Goal: Task Accomplishment & Management: Use online tool/utility

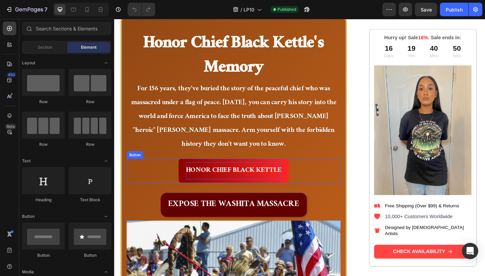
scroll to position [2036, 0]
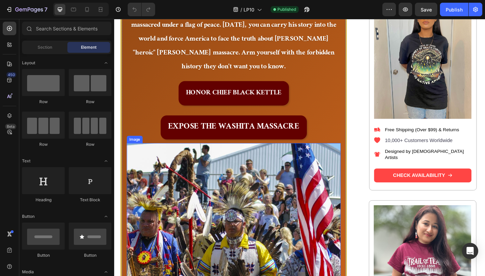
click at [260, 178] on img at bounding box center [245, 272] width 234 height 234
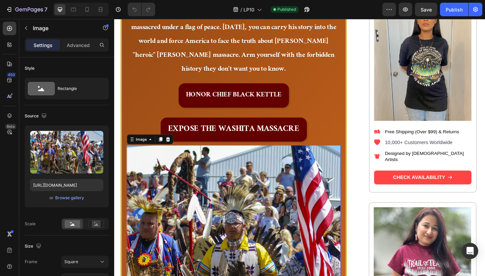
scroll to position [1892, 0]
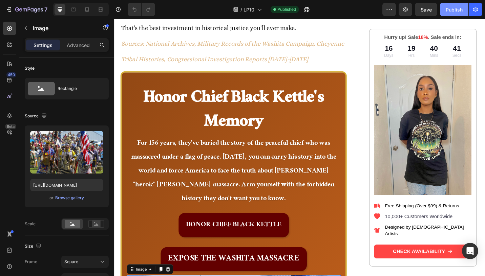
click at [453, 6] on div "Publish" at bounding box center [453, 9] width 17 height 7
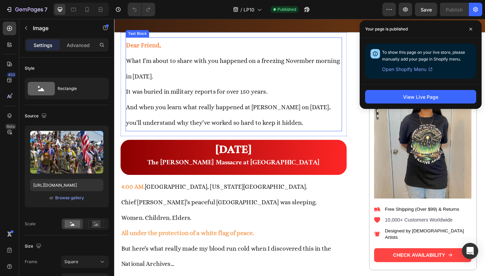
scroll to position [183, 0]
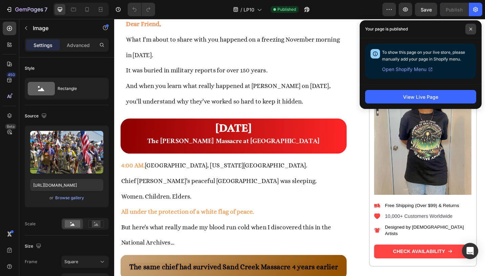
click at [472, 28] on icon at bounding box center [470, 28] width 3 height 3
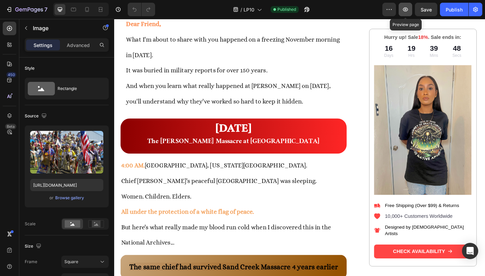
click at [405, 14] on button "button" at bounding box center [405, 10] width 14 height 14
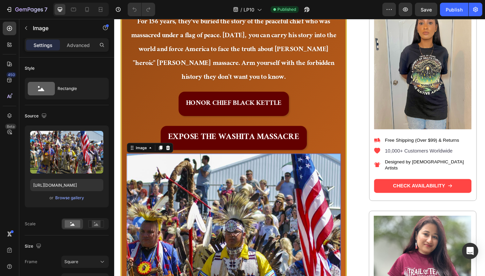
scroll to position [1938, 0]
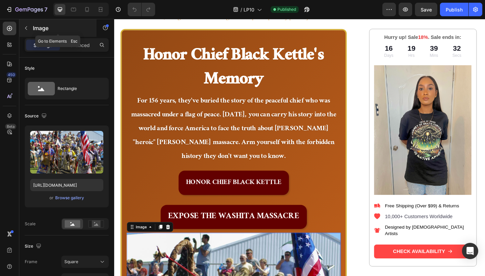
click at [27, 29] on icon "button" at bounding box center [25, 27] width 5 height 5
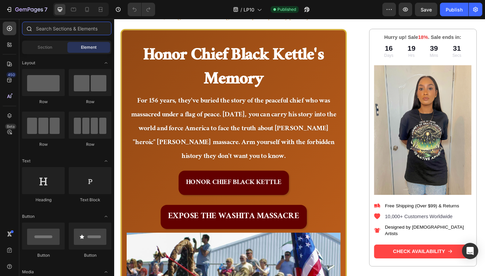
click at [62, 29] on input "text" at bounding box center [66, 29] width 89 height 14
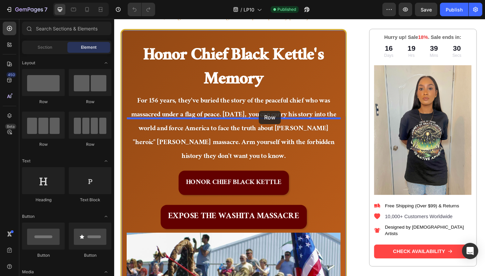
drag, startPoint x: 196, startPoint y: 152, endPoint x: 272, endPoint y: 120, distance: 82.8
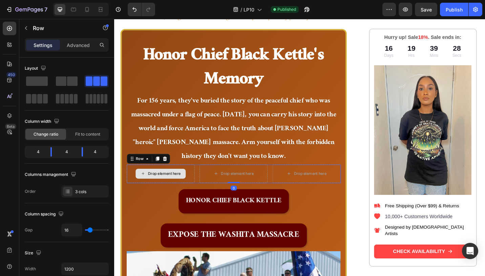
click at [170, 186] on div "Drop element here" at bounding box center [169, 188] width 36 height 5
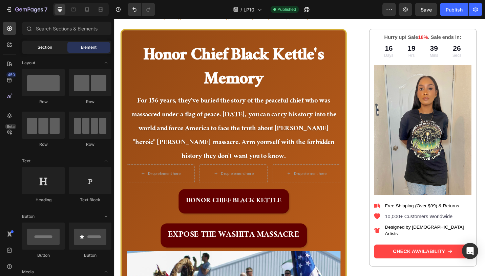
click at [52, 43] on div "Section" at bounding box center [44, 47] width 43 height 11
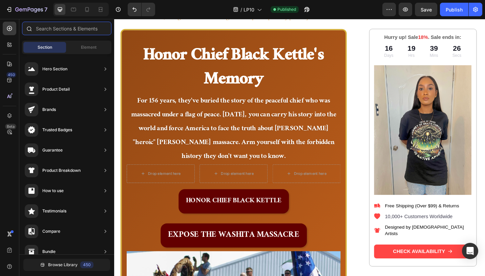
click at [53, 32] on input "text" at bounding box center [66, 29] width 89 height 14
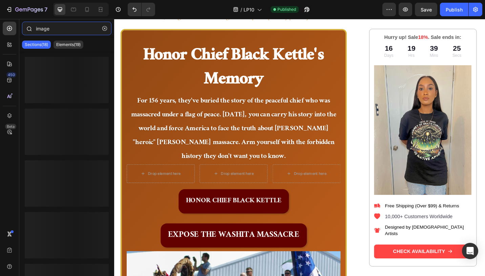
type input "image"
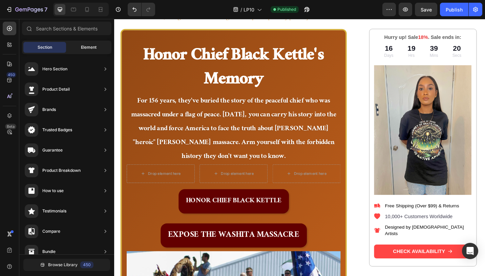
click at [84, 48] on span "Element" at bounding box center [89, 47] width 16 height 6
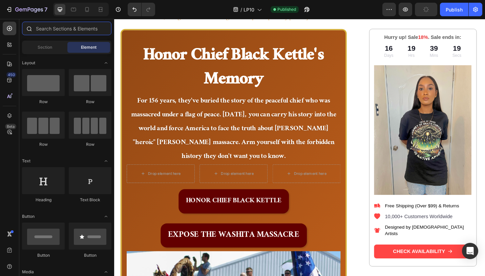
click at [57, 24] on input "text" at bounding box center [66, 29] width 89 height 14
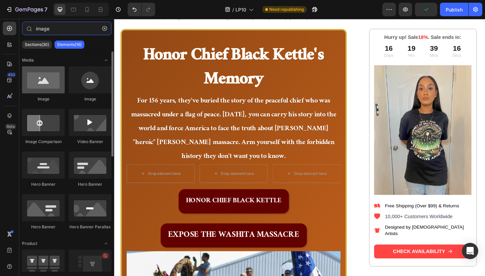
type input "image"
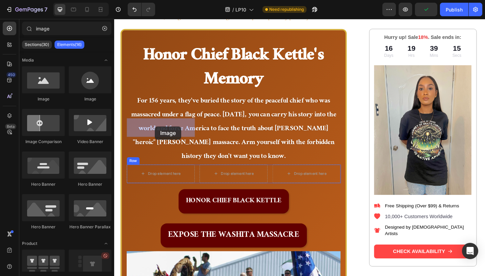
drag, startPoint x: 162, startPoint y: 109, endPoint x: 158, endPoint y: 137, distance: 28.0
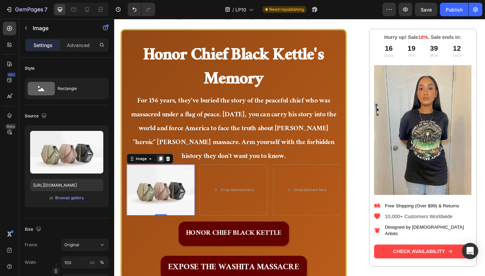
click at [165, 170] on icon at bounding box center [165, 172] width 4 height 5
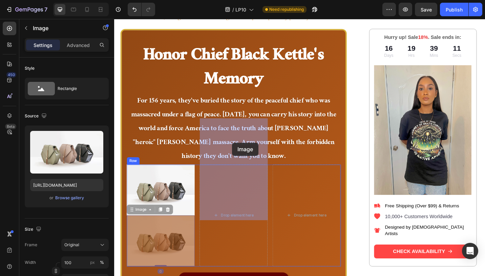
drag, startPoint x: 171, startPoint y: 199, endPoint x: 243, endPoint y: 155, distance: 84.6
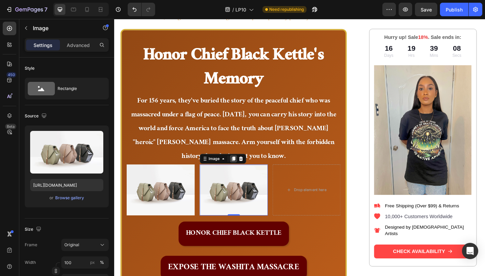
click at [245, 170] on icon at bounding box center [245, 172] width 4 height 5
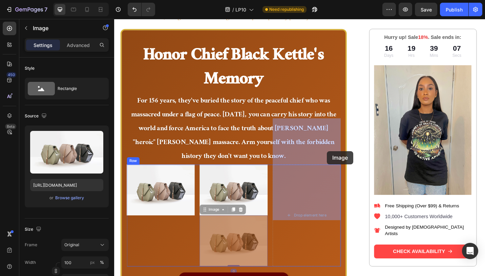
drag, startPoint x: 241, startPoint y: 205, endPoint x: 347, endPoint y: 164, distance: 113.7
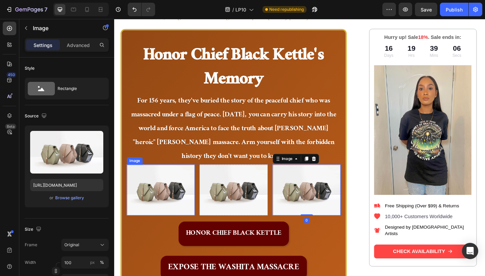
click at [178, 178] on img at bounding box center [165, 206] width 74 height 56
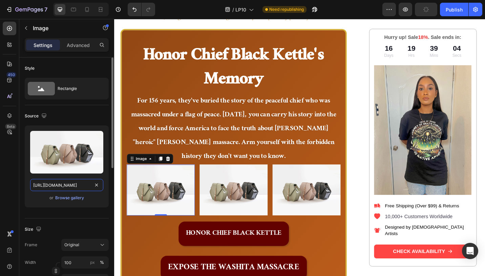
click at [76, 183] on input "[URL][DOMAIN_NAME]" at bounding box center [66, 185] width 73 height 12
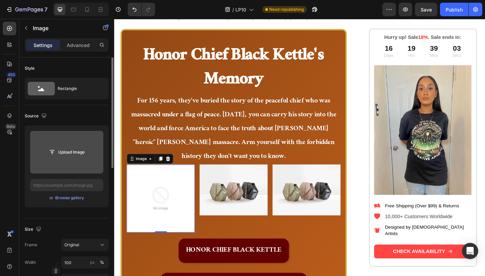
click at [75, 148] on input "file" at bounding box center [66, 153] width 47 height 12
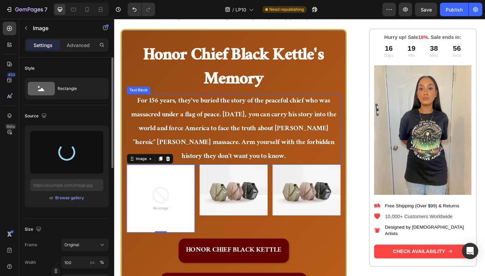
click at [309, 178] on img at bounding box center [324, 206] width 74 height 56
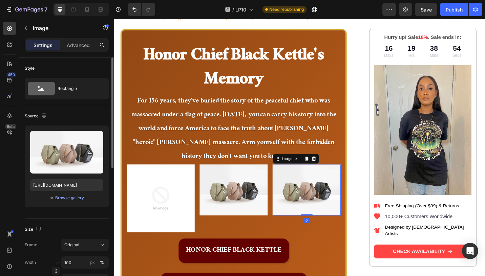
click at [154, 178] on img at bounding box center [165, 215] width 74 height 74
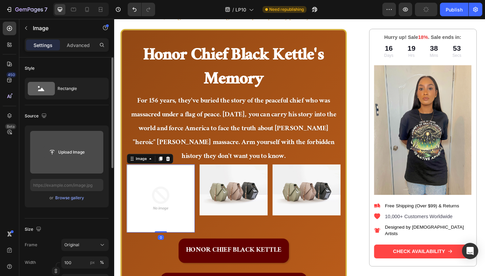
click at [77, 149] on input "file" at bounding box center [66, 153] width 47 height 12
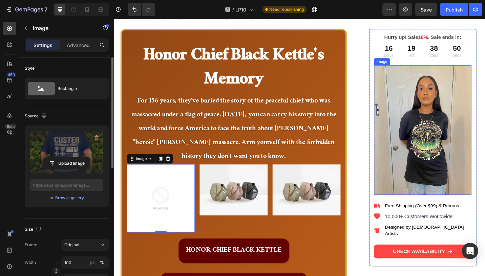
type input "[URL][DOMAIN_NAME]"
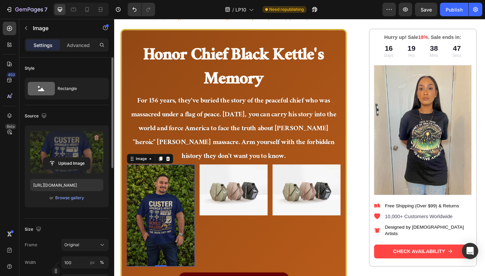
click at [172, 180] on img at bounding box center [165, 234] width 74 height 112
click at [73, 91] on div "Rectangle" at bounding box center [78, 89] width 41 height 16
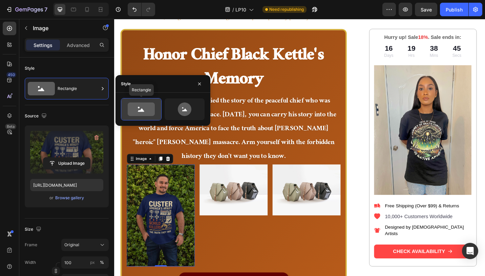
click at [153, 112] on icon at bounding box center [141, 110] width 27 height 14
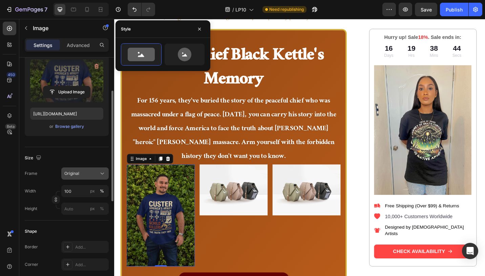
click at [80, 169] on button "Original" at bounding box center [84, 174] width 47 height 12
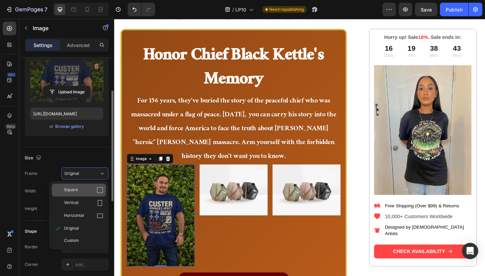
click at [85, 189] on div "Square" at bounding box center [83, 190] width 39 height 7
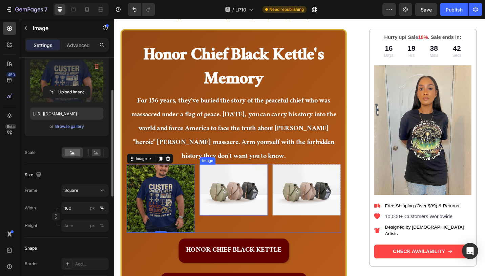
click at [246, 178] on img at bounding box center [244, 206] width 74 height 56
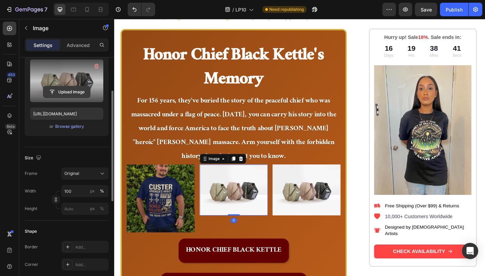
click at [76, 90] on input "file" at bounding box center [66, 92] width 47 height 12
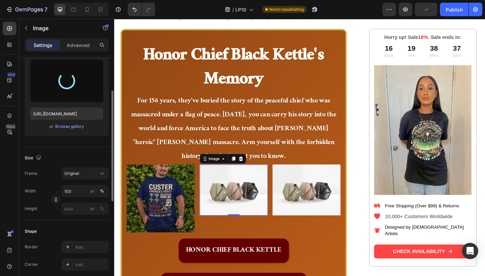
type input "[URL][DOMAIN_NAME]"
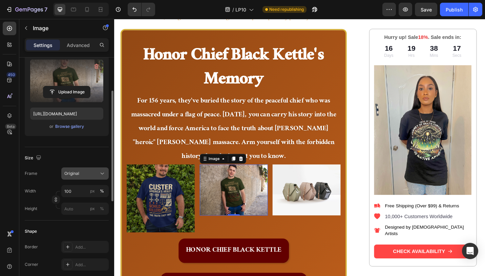
click at [84, 173] on div "Original" at bounding box center [80, 174] width 33 height 6
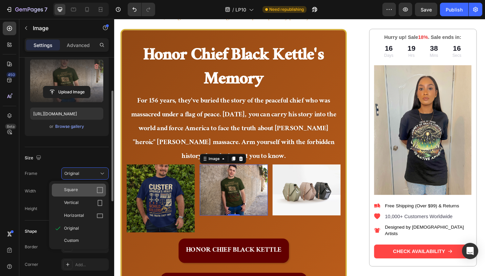
click at [83, 194] on div "Square" at bounding box center [79, 190] width 54 height 13
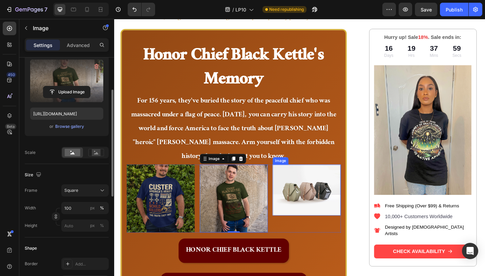
click at [307, 178] on img at bounding box center [324, 206] width 74 height 56
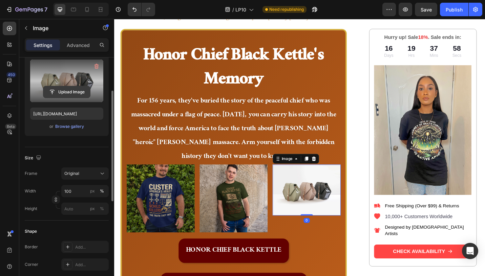
click at [76, 93] on input "file" at bounding box center [66, 92] width 47 height 12
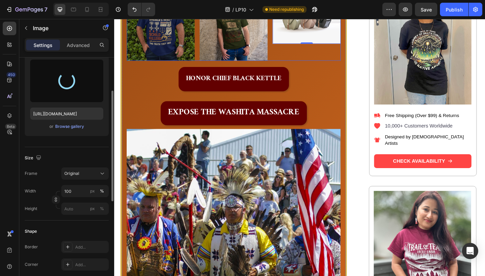
type input "[URL][DOMAIN_NAME]"
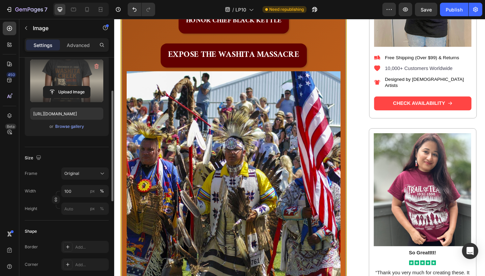
scroll to position [2094, 0]
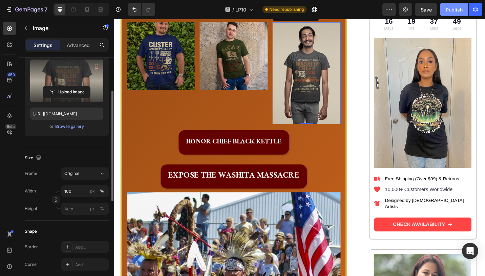
click at [457, 11] on div "Publish" at bounding box center [453, 9] width 17 height 7
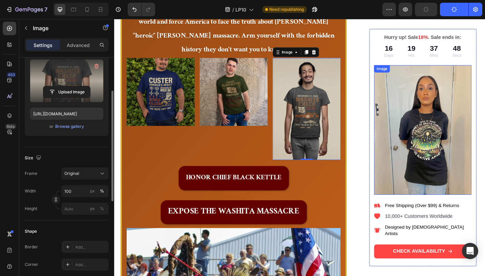
scroll to position [2051, 0]
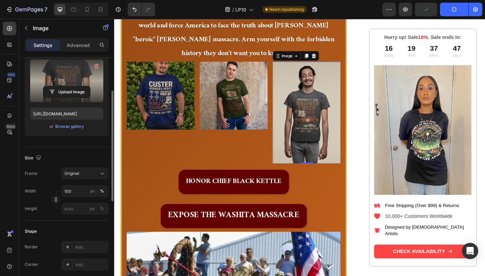
click at [309, 81] on img at bounding box center [324, 122] width 74 height 112
click at [94, 167] on div "Size Frame Original Width 100 px % Height px %" at bounding box center [67, 183] width 84 height 73
click at [92, 177] on div "Original" at bounding box center [84, 173] width 41 height 7
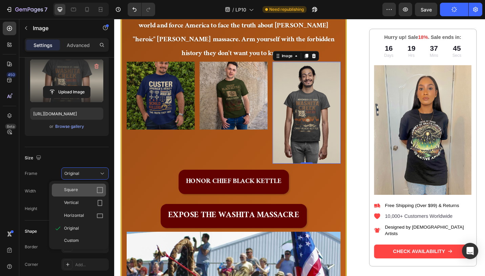
click at [89, 194] on div "Square" at bounding box center [79, 190] width 54 height 13
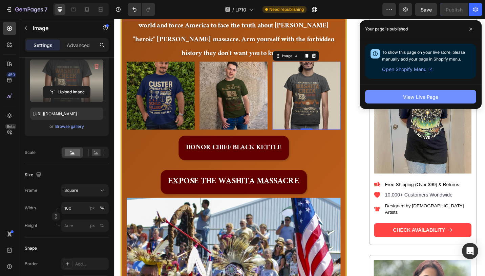
click at [428, 99] on div "View Live Page" at bounding box center [420, 96] width 35 height 7
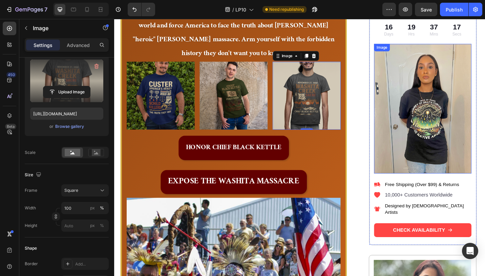
click at [436, 129] on img at bounding box center [451, 117] width 107 height 142
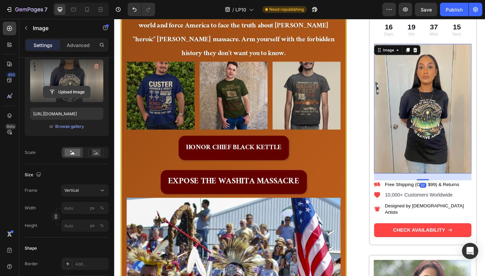
click at [72, 88] on input "file" at bounding box center [66, 92] width 47 height 12
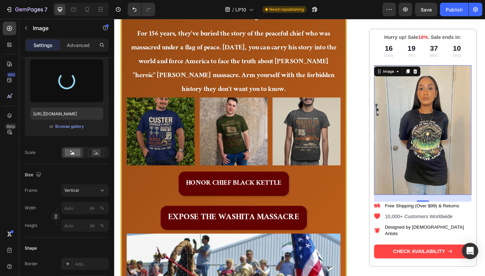
type input "[URL][DOMAIN_NAME]"
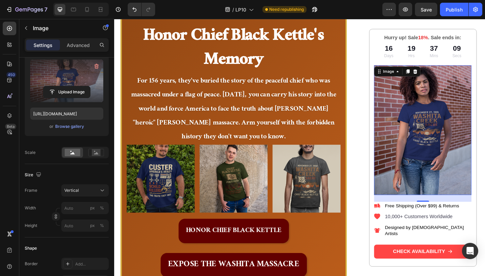
scroll to position [1950, 0]
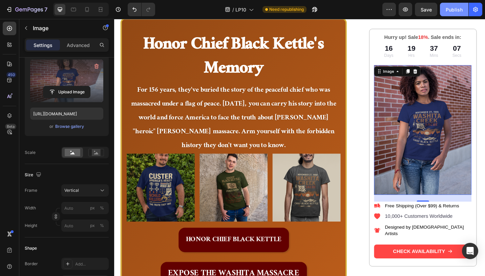
click at [451, 5] on button "Publish" at bounding box center [454, 10] width 28 height 14
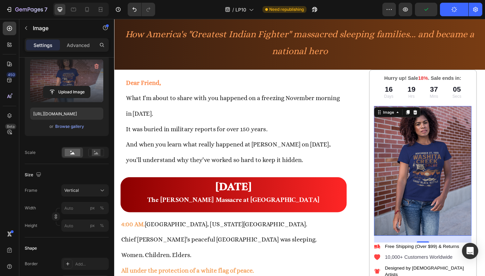
scroll to position [0, 0]
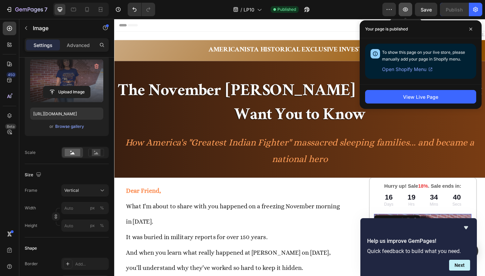
click at [409, 9] on button "button" at bounding box center [405, 10] width 14 height 14
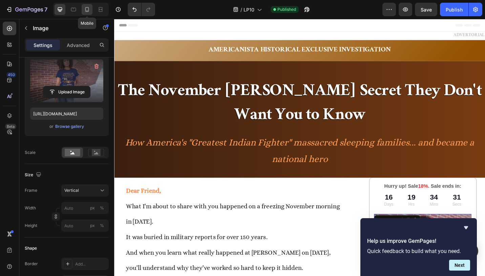
click at [92, 9] on div at bounding box center [87, 9] width 11 height 11
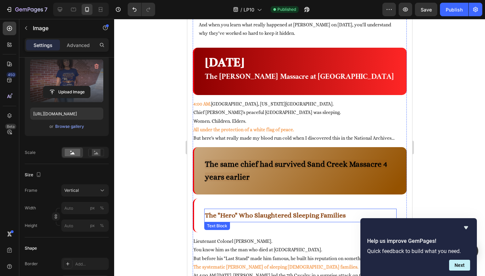
scroll to position [170, 0]
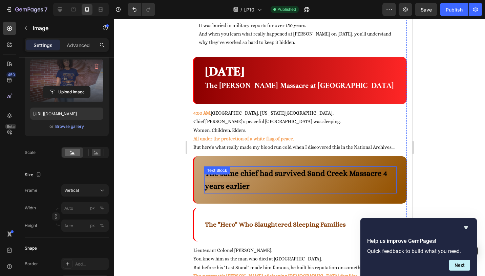
click at [273, 178] on p "The same chief had survived Sand Creek Massacre 4 years earlier" at bounding box center [299, 180] width 191 height 26
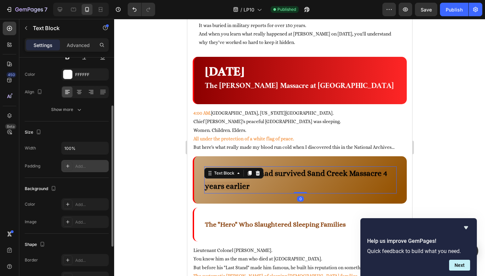
scroll to position [50, 0]
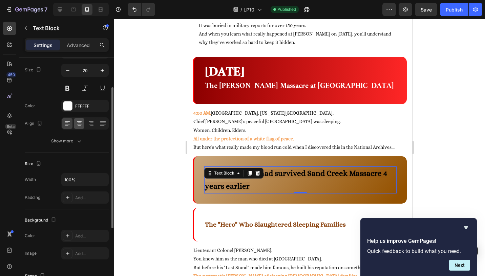
click at [79, 122] on icon at bounding box center [79, 123] width 7 height 7
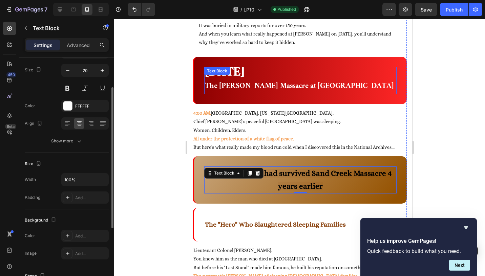
click at [241, 83] on span "The [PERSON_NAME] Massacre at [GEOGRAPHIC_DATA]" at bounding box center [298, 87] width 189 height 15
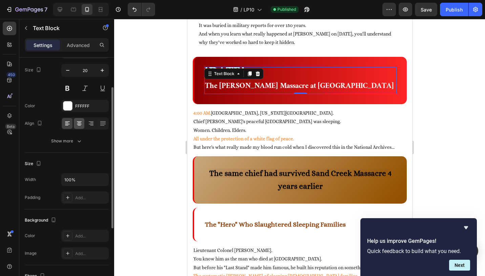
click at [81, 120] on icon at bounding box center [79, 123] width 7 height 7
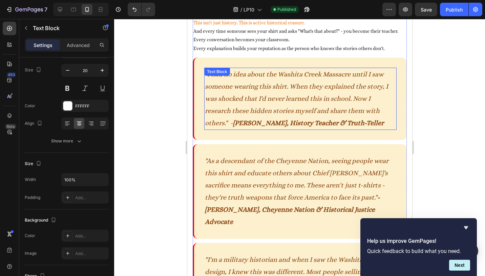
scroll to position [836, 0]
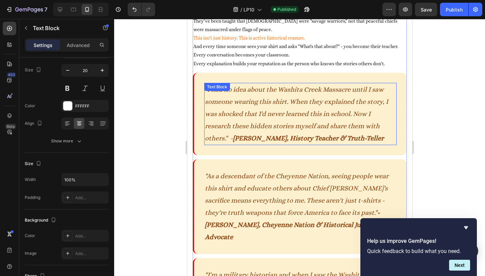
click at [263, 91] on p ""I had no idea about the Washita Creek Massacre until I saw someone wearing thi…" at bounding box center [299, 114] width 191 height 61
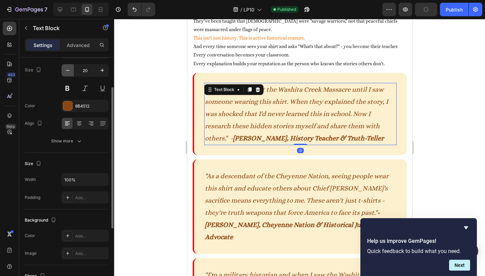
click at [69, 70] on icon "button" at bounding box center [67, 70] width 3 height 1
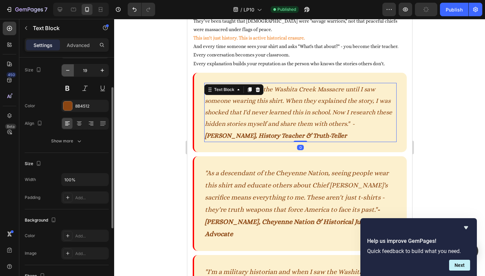
click at [69, 70] on icon "button" at bounding box center [67, 70] width 3 height 1
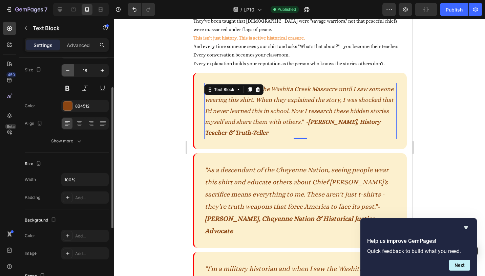
click at [69, 70] on icon "button" at bounding box center [67, 70] width 3 height 1
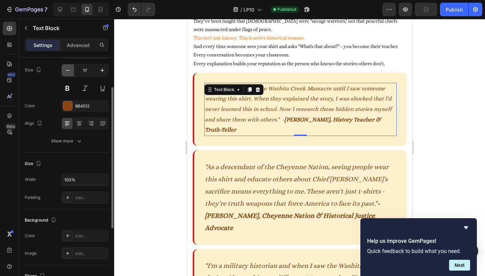
click at [69, 70] on icon "button" at bounding box center [67, 70] width 3 height 1
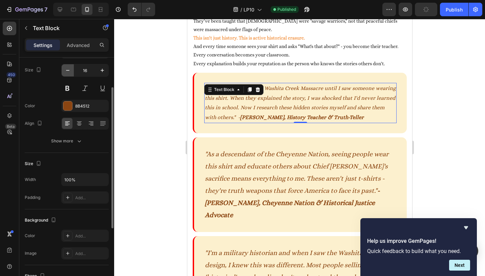
click at [69, 70] on icon "button" at bounding box center [67, 70] width 3 height 1
type input "15"
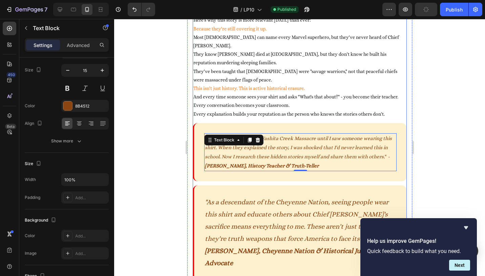
scroll to position [747, 0]
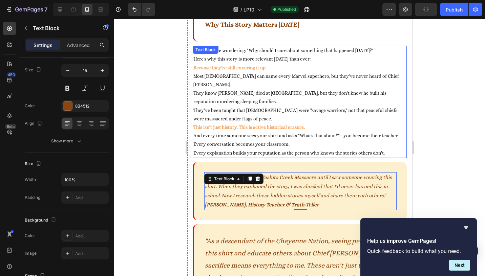
click at [253, 106] on p "They've been taught that [DEMOGRAPHIC_DATA] were "savage warriors," not that pe…" at bounding box center [299, 114] width 213 height 17
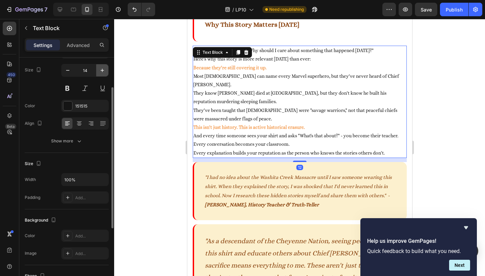
click at [99, 72] on icon "button" at bounding box center [102, 70] width 7 height 7
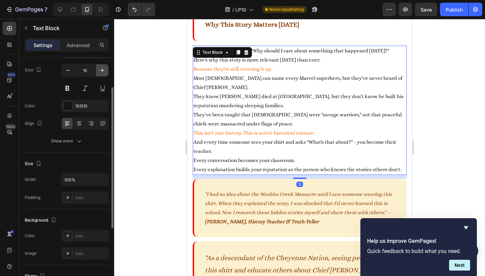
click at [99, 72] on icon "button" at bounding box center [102, 70] width 7 height 7
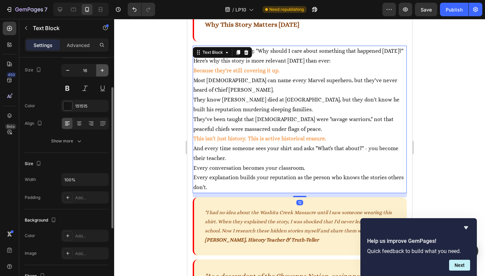
click at [99, 72] on icon "button" at bounding box center [102, 70] width 7 height 7
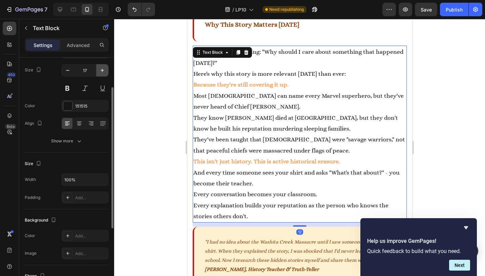
type input "18"
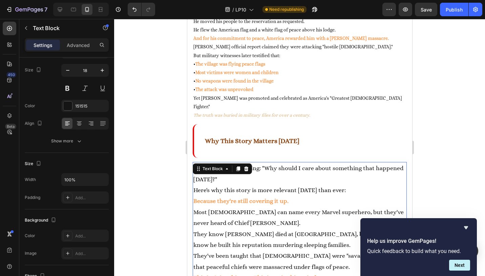
scroll to position [612, 0]
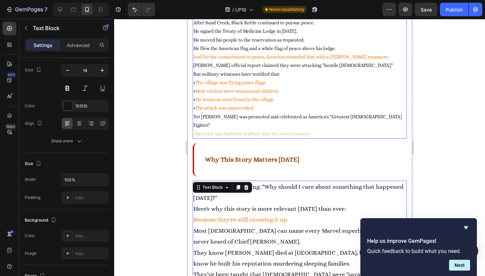
click at [240, 82] on strong "The village was flying peace flags" at bounding box center [230, 82] width 70 height 5
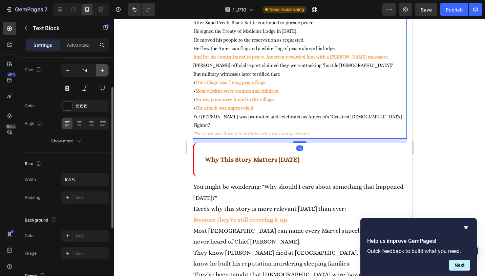
click at [101, 71] on icon "button" at bounding box center [102, 70] width 7 height 7
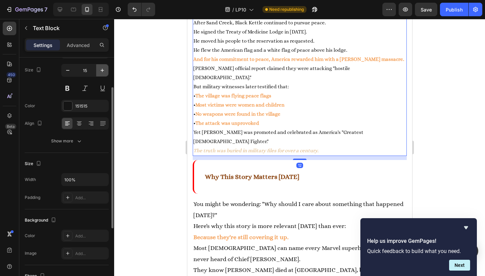
click at [101, 71] on icon "button" at bounding box center [102, 70] width 7 height 7
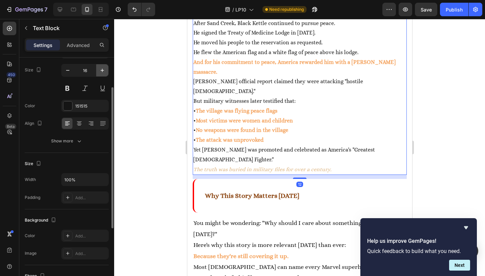
click at [101, 71] on icon "button" at bounding box center [102, 70] width 7 height 7
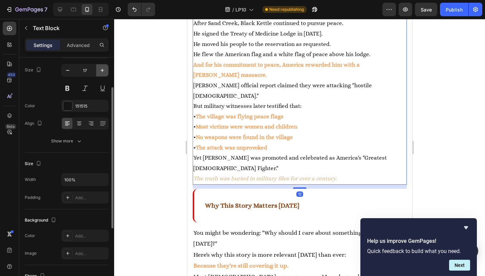
type input "18"
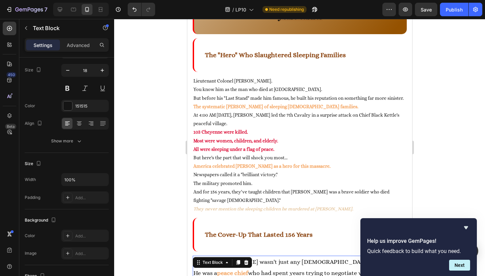
scroll to position [333, 0]
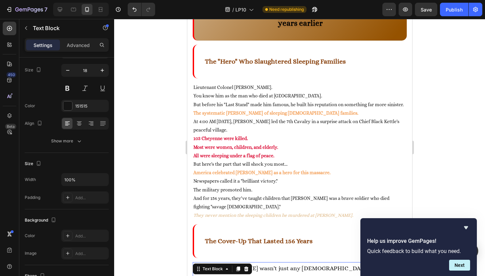
click at [235, 127] on p "At 4:00 AM [DATE], [PERSON_NAME] led the 7th Cavalry in a surprise attack on Ch…" at bounding box center [299, 125] width 213 height 17
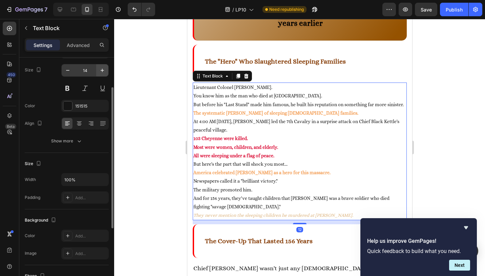
click at [103, 71] on icon "button" at bounding box center [102, 70] width 7 height 7
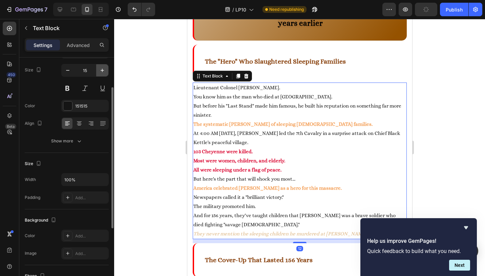
click at [103, 71] on icon "button" at bounding box center [102, 70] width 7 height 7
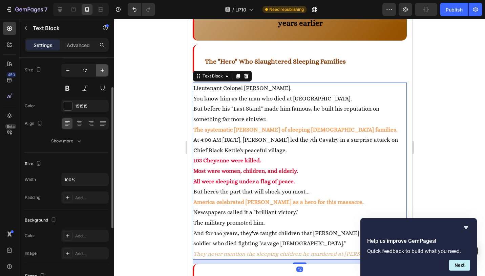
click at [103, 71] on icon "button" at bounding box center [102, 70] width 7 height 7
type input "18"
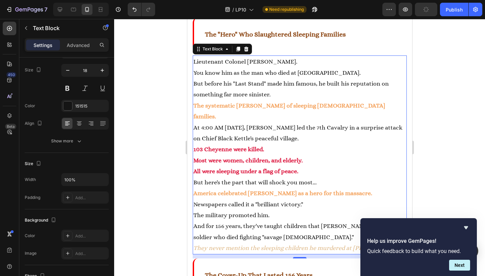
scroll to position [399, 0]
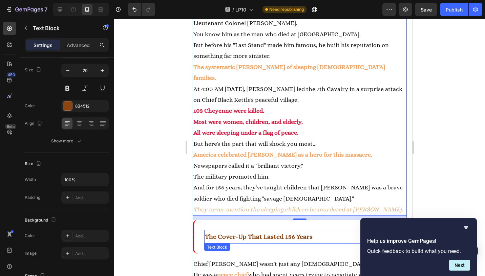
click at [266, 233] on strong "The Cover-Up That Lasted 156 Years" at bounding box center [258, 237] width 108 height 8
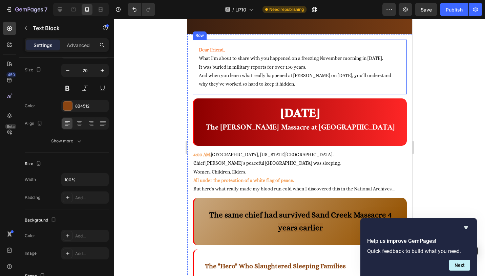
scroll to position [112, 0]
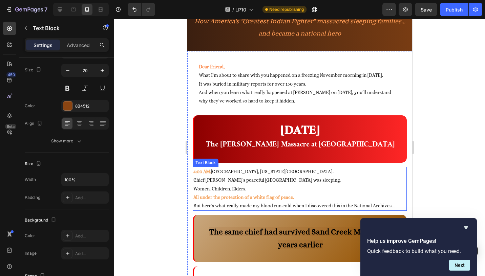
click at [217, 173] on p "4:00 AM. [GEOGRAPHIC_DATA], [US_STATE][GEOGRAPHIC_DATA]." at bounding box center [299, 172] width 213 height 8
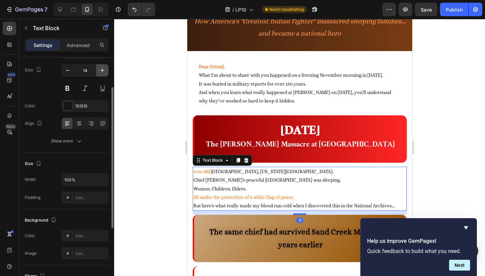
click at [102, 69] on icon "button" at bounding box center [102, 70] width 3 height 3
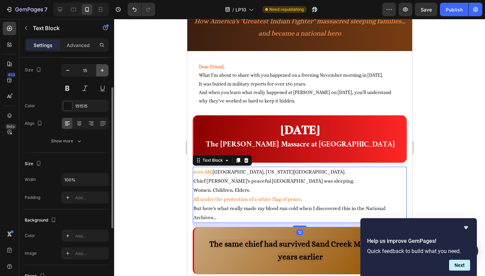
click at [102, 69] on icon "button" at bounding box center [102, 70] width 3 height 3
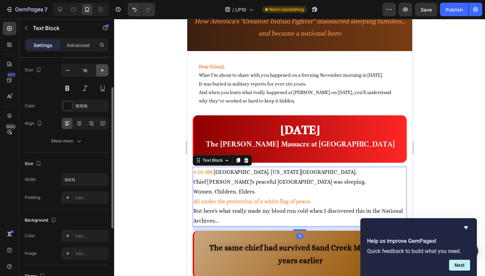
click at [102, 69] on icon "button" at bounding box center [102, 70] width 3 height 3
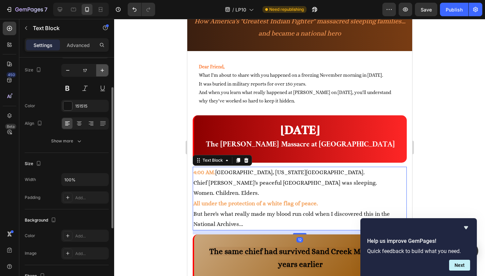
click at [102, 69] on icon "button" at bounding box center [102, 70] width 3 height 3
type input "18"
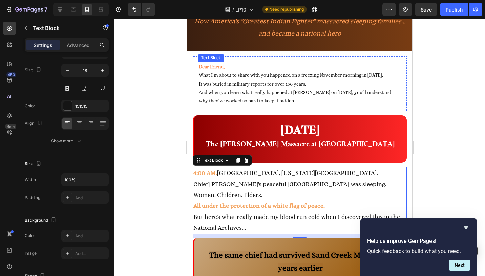
click at [219, 89] on p "And when you learn what really happened at [PERSON_NAME] on [DATE], you'll unde…" at bounding box center [299, 96] width 202 height 17
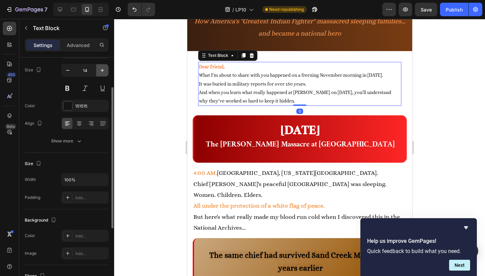
click at [101, 72] on icon "button" at bounding box center [102, 70] width 7 height 7
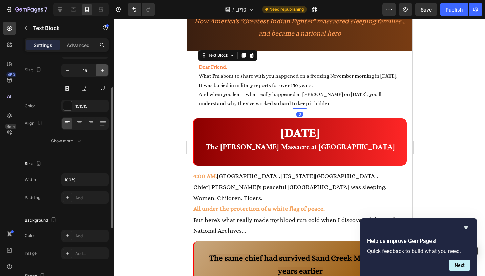
click at [101, 72] on icon "button" at bounding box center [102, 70] width 7 height 7
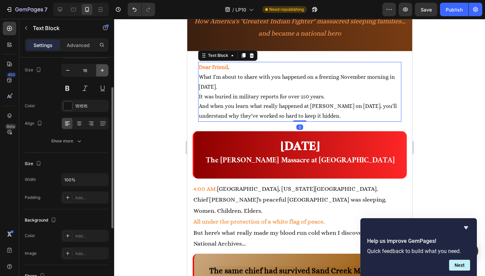
click at [101, 72] on icon "button" at bounding box center [102, 70] width 7 height 7
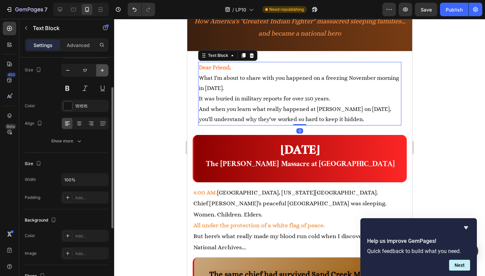
type input "18"
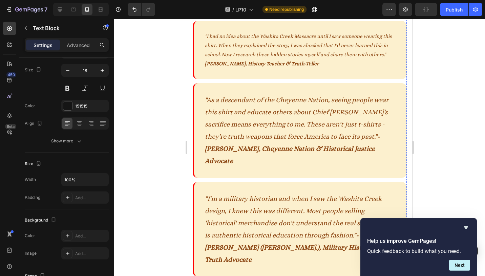
scroll to position [1033, 0]
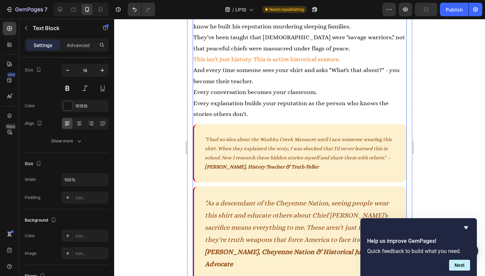
click at [261, 197] on div ""As a descendant of the Cheyenne Nation, seeing people wear this shirt and educ…" at bounding box center [300, 234] width 192 height 74
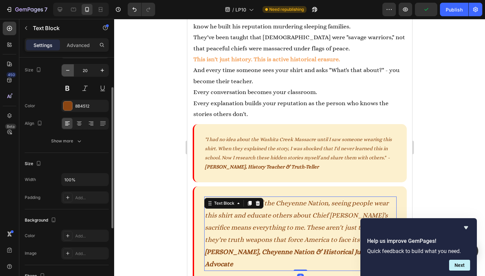
click at [69, 71] on icon "button" at bounding box center [67, 70] width 7 height 7
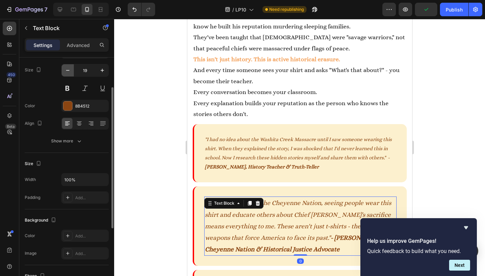
click at [69, 71] on icon "button" at bounding box center [67, 70] width 7 height 7
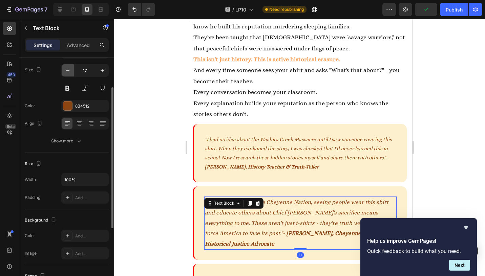
click at [69, 71] on icon "button" at bounding box center [67, 70] width 7 height 7
type input "15"
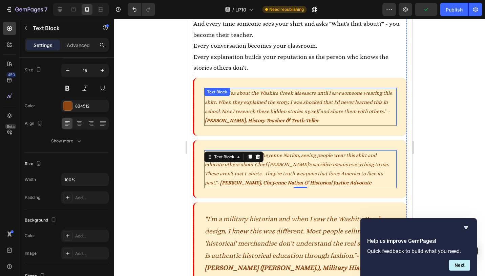
scroll to position [1120, 0]
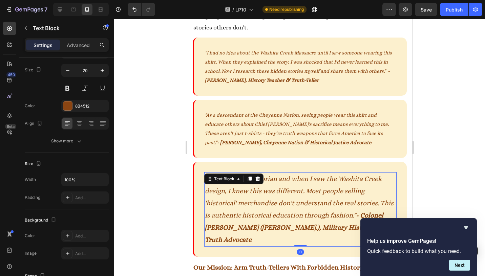
click at [225, 175] on p ""I'm a military historian and when I saw the Washita Creek design, I knew this …" at bounding box center [299, 209] width 191 height 73
click at [68, 68] on icon "button" at bounding box center [67, 70] width 7 height 7
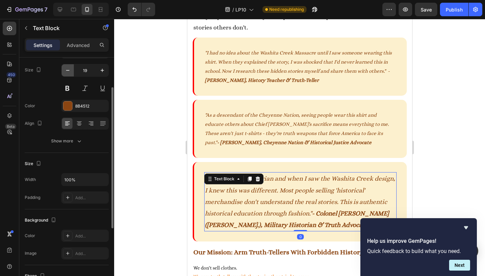
click at [68, 68] on icon "button" at bounding box center [67, 70] width 7 height 7
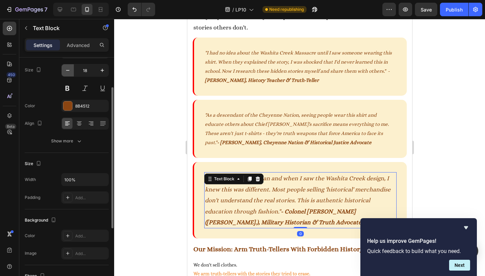
click at [68, 68] on icon "button" at bounding box center [67, 70] width 7 height 7
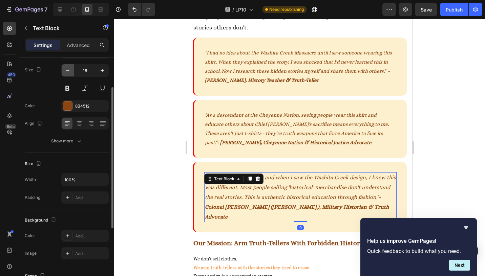
click at [68, 68] on icon "button" at bounding box center [67, 70] width 7 height 7
type input "15"
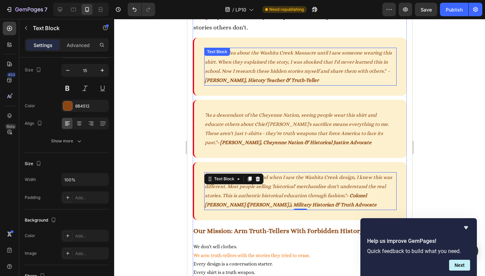
click at [250, 50] on icon ""I had no idea about the Washita Creek Massacre until I saw someone wearing thi…" at bounding box center [297, 67] width 187 height 34
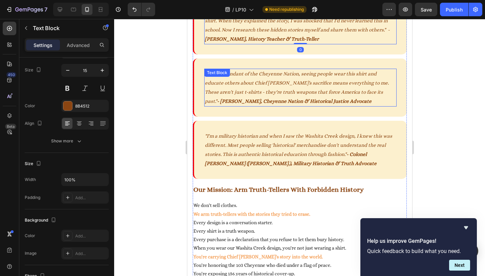
scroll to position [1218, 0]
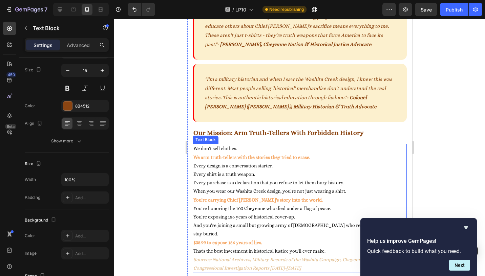
click at [233, 162] on p "Every design is a conversation starter." at bounding box center [299, 166] width 213 height 8
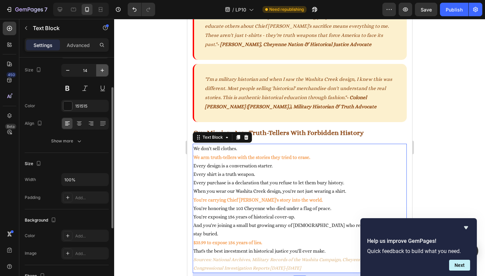
click at [101, 72] on icon "button" at bounding box center [102, 70] width 7 height 7
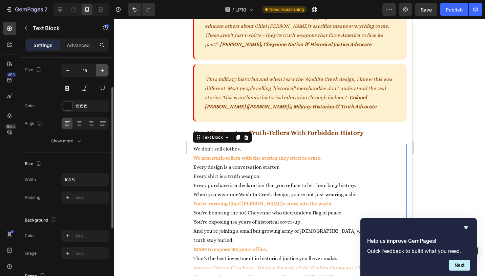
click at [101, 72] on icon "button" at bounding box center [102, 70] width 7 height 7
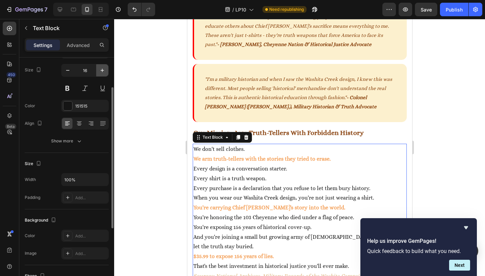
click at [101, 72] on icon "button" at bounding box center [102, 70] width 7 height 7
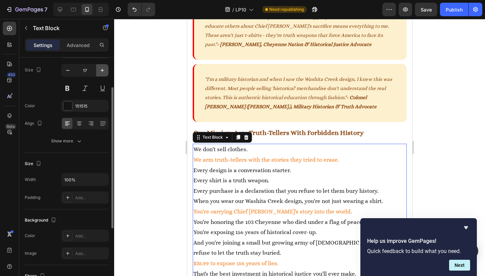
click at [101, 72] on icon "button" at bounding box center [102, 70] width 7 height 7
type input "18"
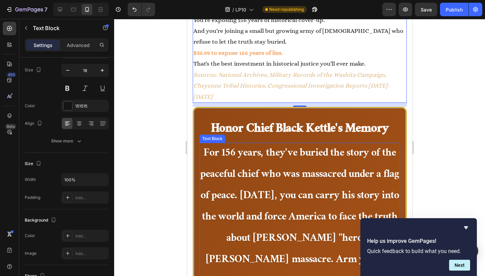
scroll to position [1527, 0]
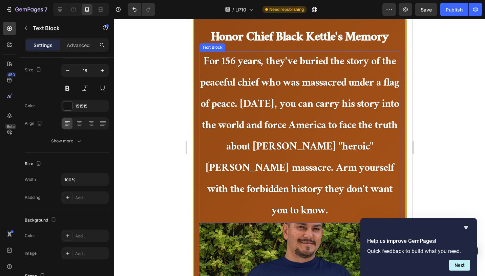
click at [274, 119] on p "For 156 years, they've buried the story of the peaceful chief who was massacred…" at bounding box center [299, 137] width 199 height 171
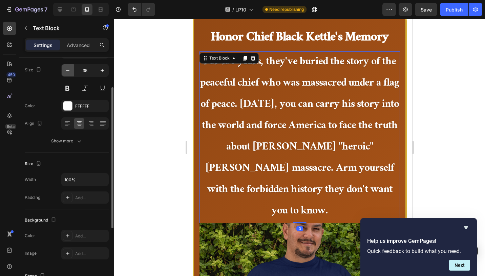
click at [64, 74] on button "button" at bounding box center [68, 70] width 12 height 12
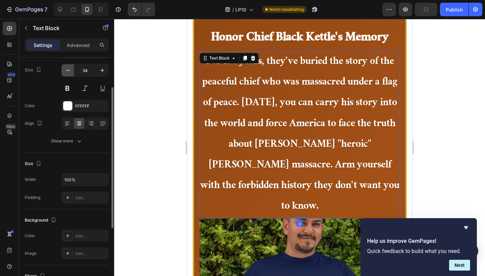
click at [64, 74] on button "button" at bounding box center [68, 70] width 12 height 12
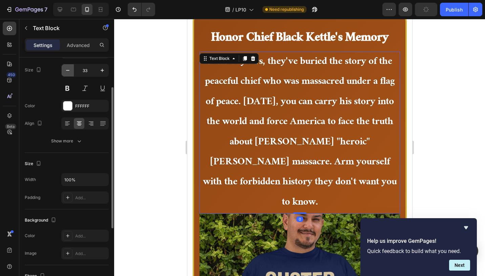
click at [64, 74] on button "button" at bounding box center [68, 70] width 12 height 12
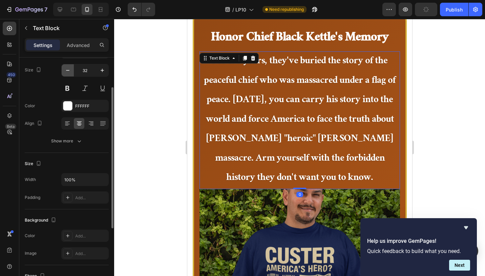
click at [64, 74] on button "button" at bounding box center [68, 70] width 12 height 12
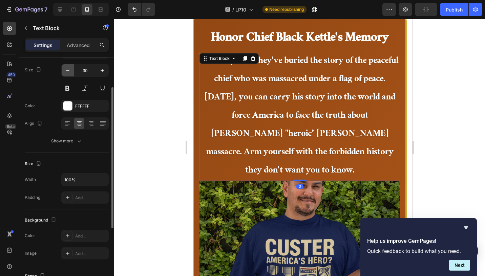
click at [64, 74] on button "button" at bounding box center [68, 70] width 12 height 12
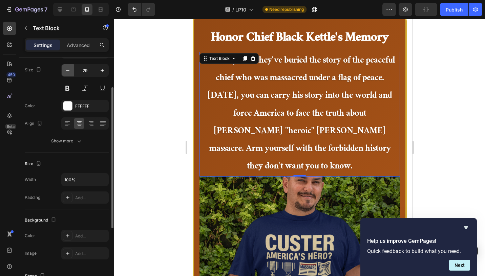
click at [64, 74] on button "button" at bounding box center [68, 70] width 12 height 12
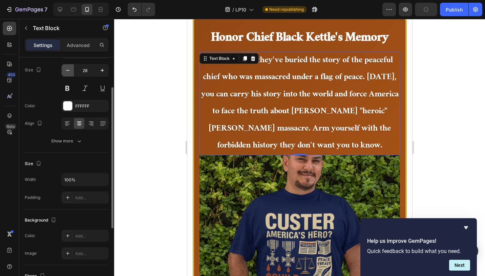
click at [64, 74] on button "button" at bounding box center [68, 70] width 12 height 12
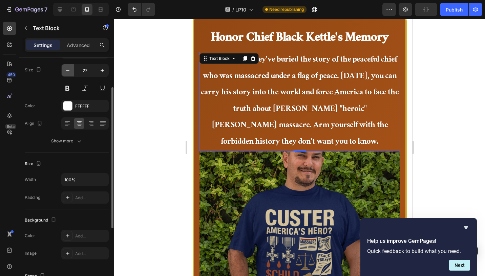
click at [64, 74] on button "button" at bounding box center [68, 70] width 12 height 12
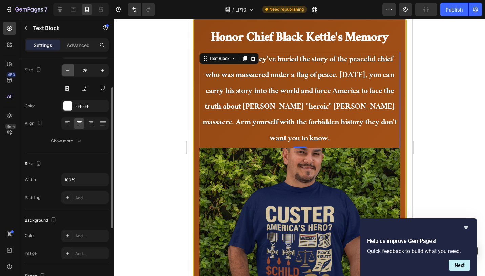
click at [64, 74] on button "button" at bounding box center [68, 70] width 12 height 12
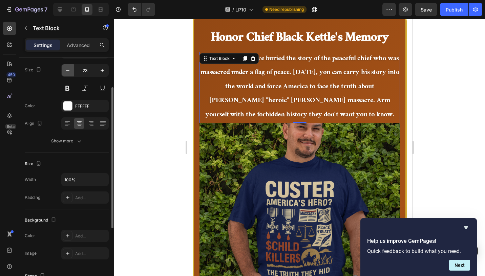
click at [64, 74] on button "button" at bounding box center [68, 70] width 12 height 12
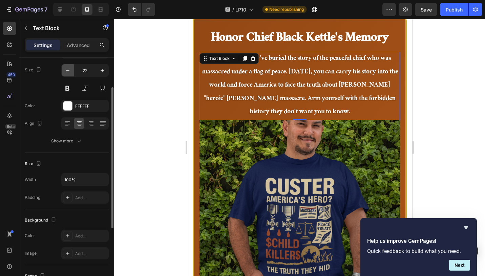
click at [64, 74] on button "button" at bounding box center [68, 70] width 12 height 12
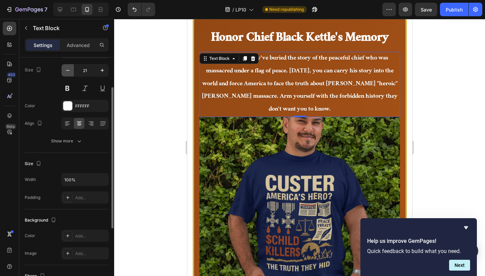
click at [64, 74] on button "button" at bounding box center [68, 70] width 12 height 12
type input "20"
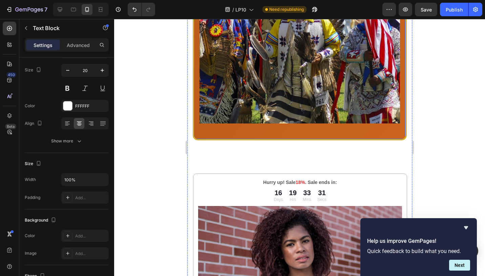
scroll to position [2409, 0]
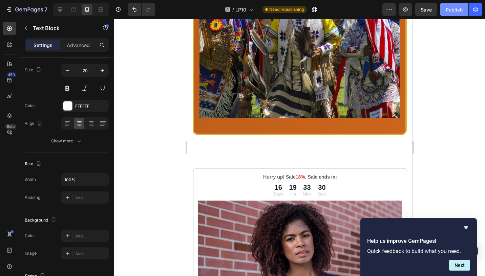
click at [460, 11] on div "Publish" at bounding box center [453, 9] width 17 height 7
